Goal: Task Accomplishment & Management: Use online tool/utility

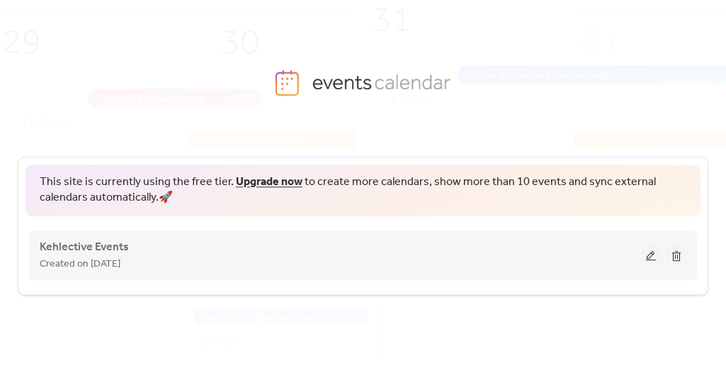
click at [649, 257] on button at bounding box center [651, 254] width 20 height 21
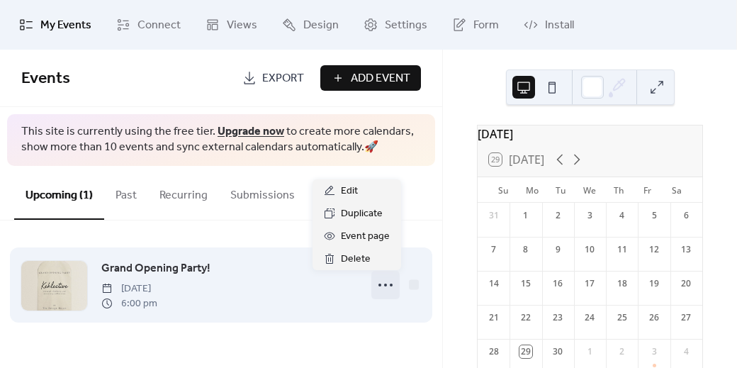
click at [380, 288] on icon at bounding box center [385, 284] width 23 height 23
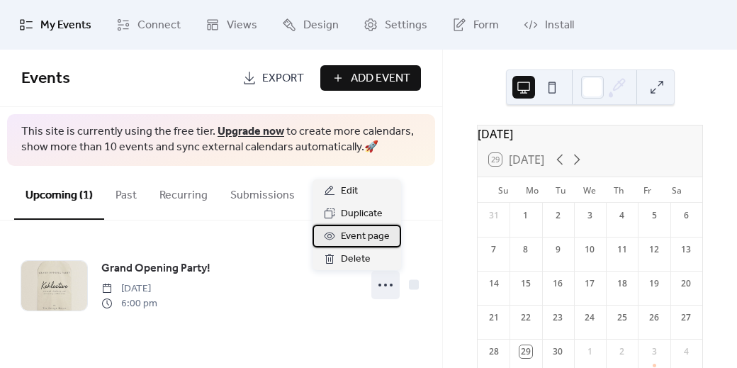
click at [366, 239] on span "Event page" at bounding box center [365, 236] width 49 height 17
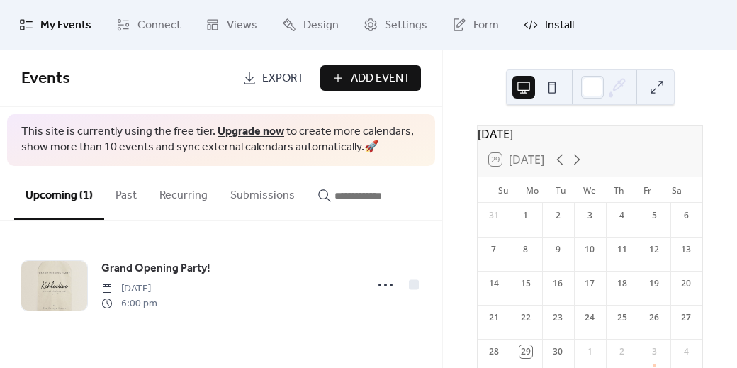
click at [555, 28] on span "Install" at bounding box center [559, 25] width 29 height 17
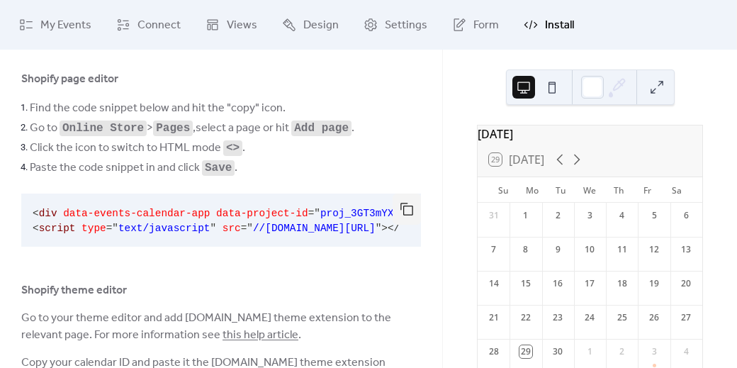
scroll to position [75, 0]
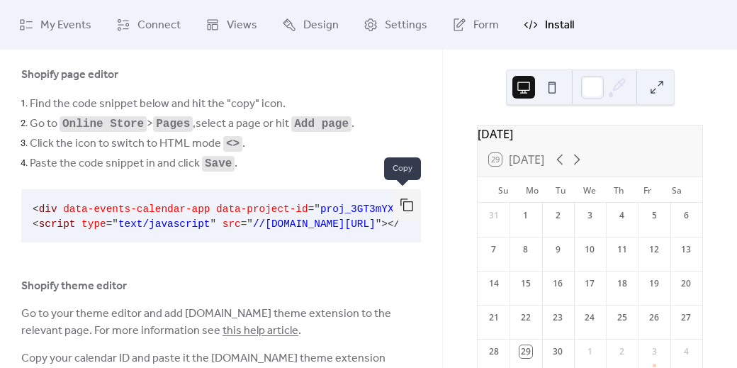
click at [397, 206] on button "button" at bounding box center [406, 204] width 28 height 31
click at [402, 201] on button "button" at bounding box center [406, 204] width 28 height 31
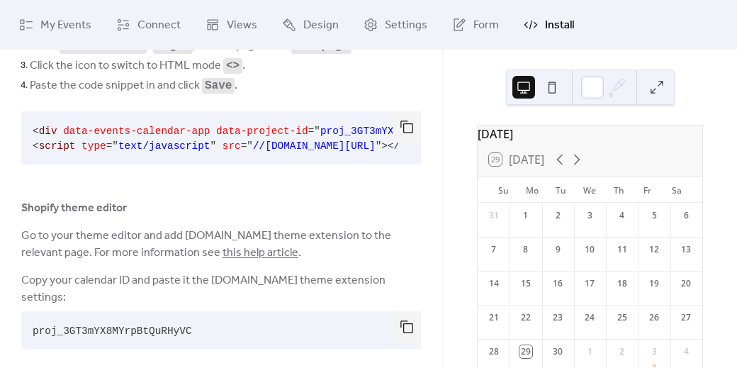
scroll to position [168, 0]
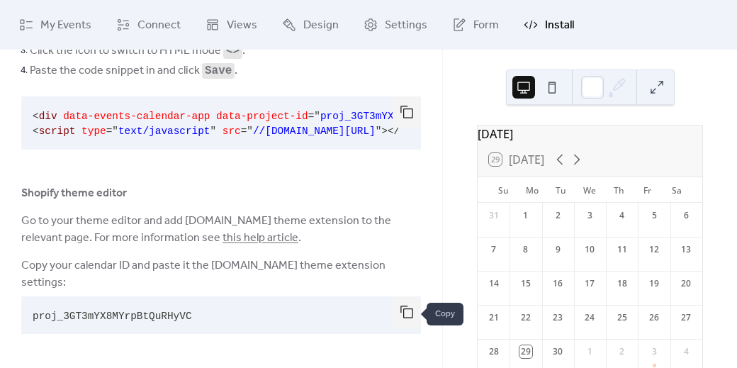
click at [402, 316] on button "button" at bounding box center [406, 311] width 28 height 31
click at [398, 310] on button "button" at bounding box center [406, 311] width 28 height 31
